Goal: Task Accomplishment & Management: Manage account settings

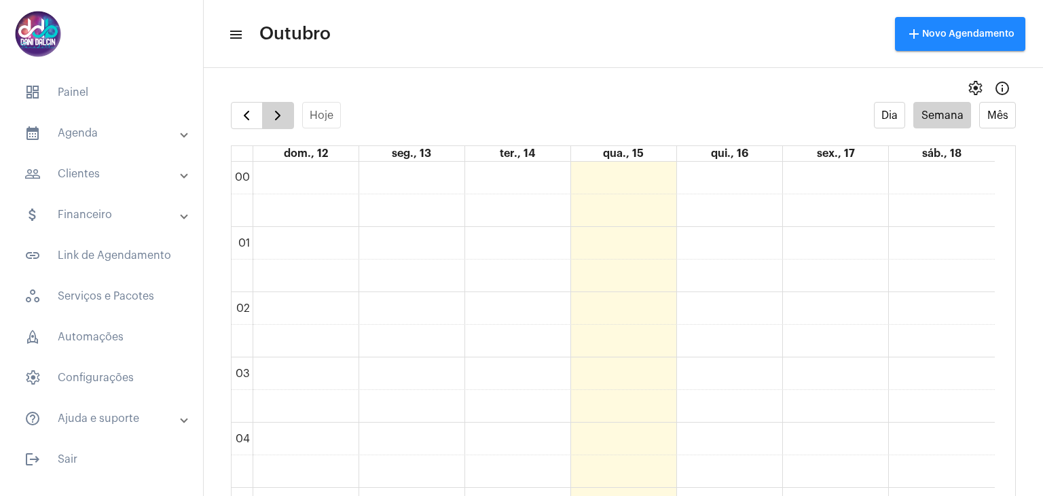
scroll to position [392, 0]
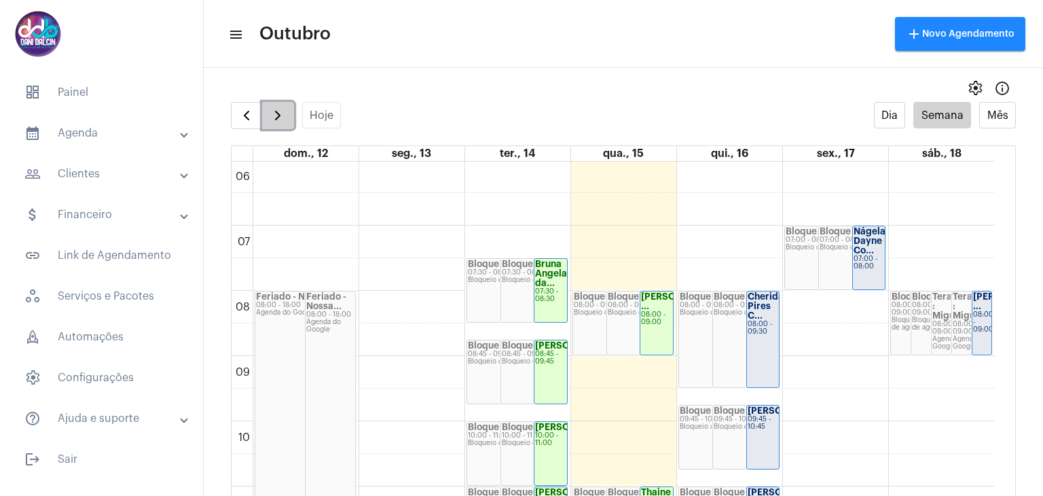
click at [273, 123] on span "button" at bounding box center [277, 115] width 16 height 16
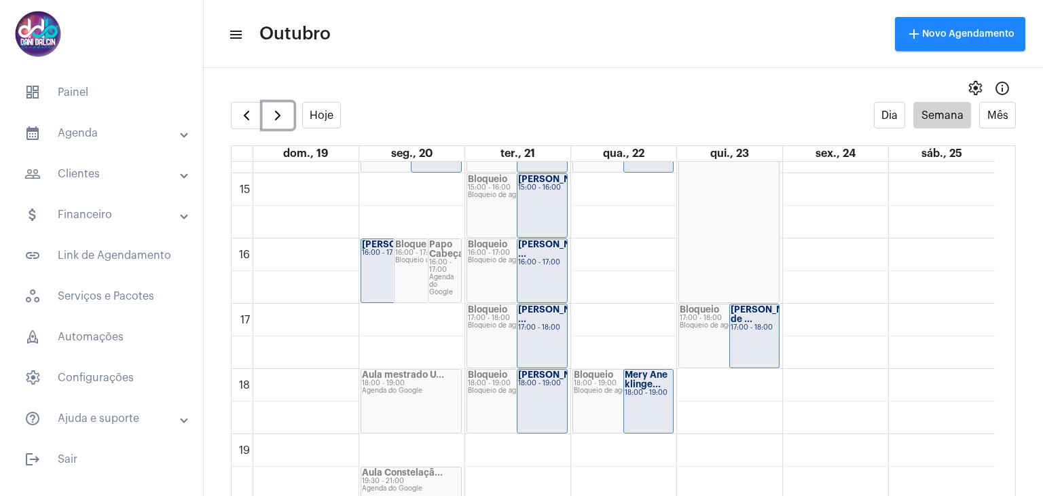
scroll to position [934, 0]
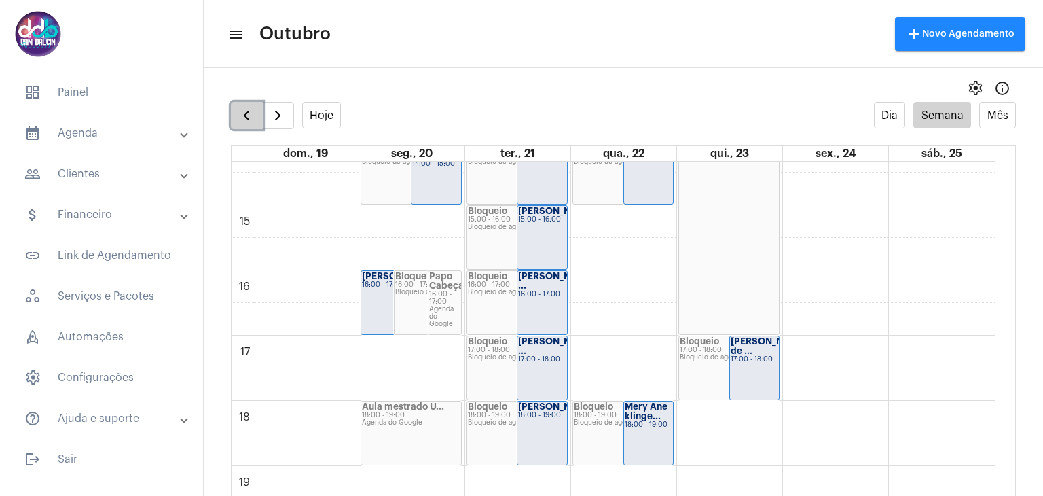
click at [236, 116] on button "button" at bounding box center [247, 115] width 32 height 27
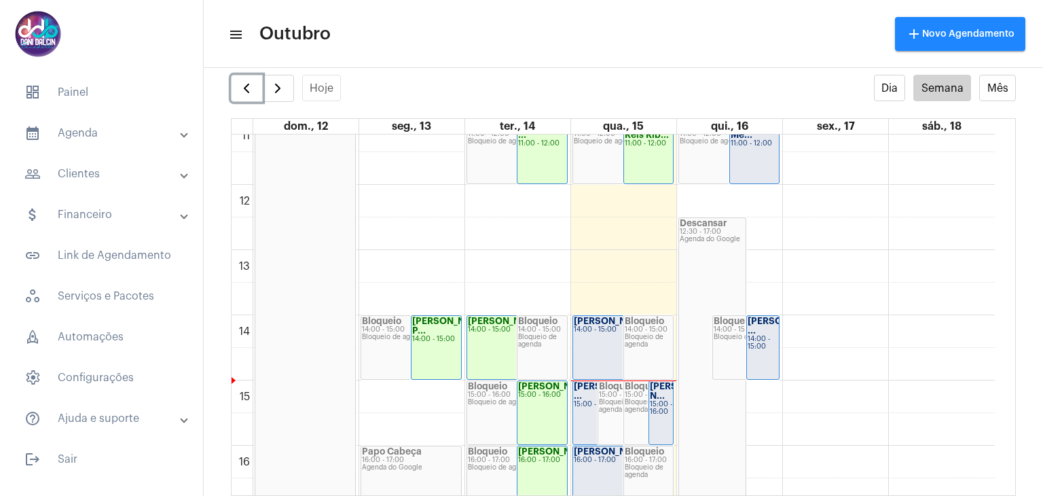
scroll to position [868, 0]
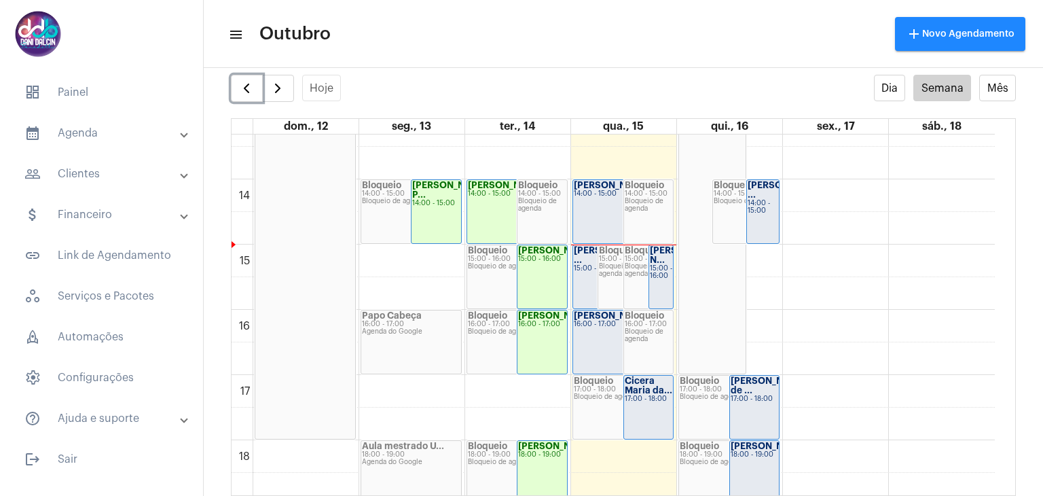
click at [599, 215] on div "[PERSON_NAME] 14:00 - 15:00" at bounding box center [623, 211] width 100 height 63
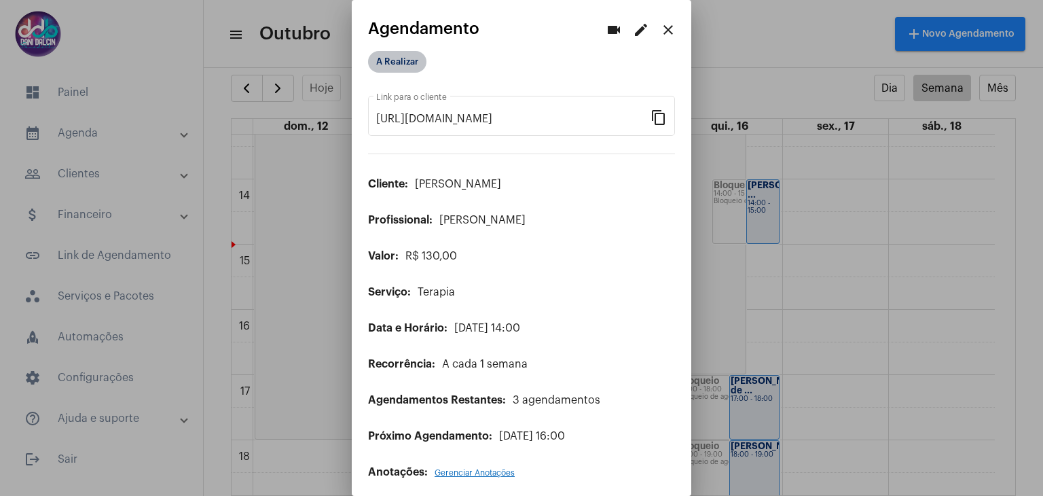
click at [369, 56] on mat-chip "A Realizar" at bounding box center [397, 62] width 58 height 22
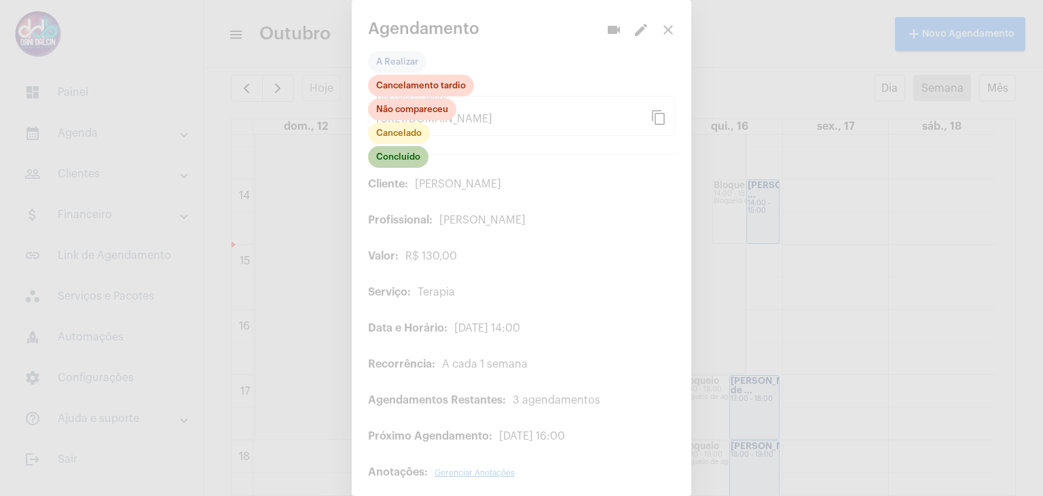
click at [401, 158] on mat-chip "Concluído" at bounding box center [398, 157] width 60 height 22
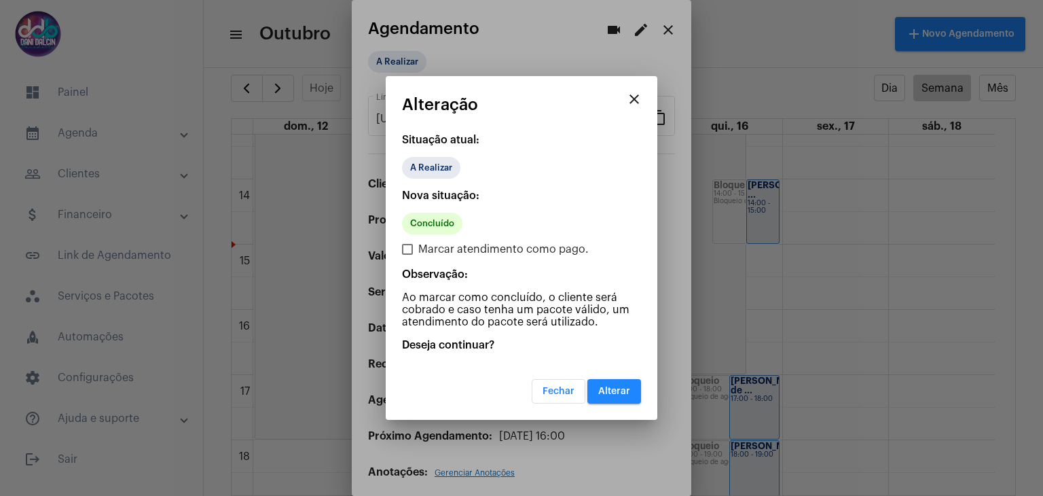
click at [626, 387] on span "Alterar" at bounding box center [614, 391] width 32 height 10
